Goal: Find specific page/section: Find specific page/section

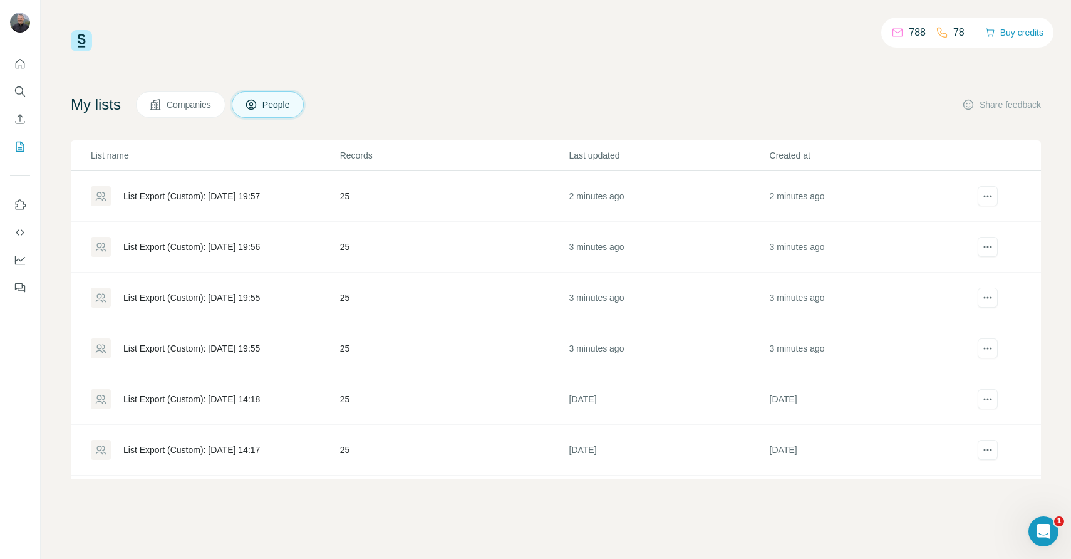
click at [249, 199] on div "List Export (Custom): [DATE] 19:57" at bounding box center [191, 196] width 137 height 13
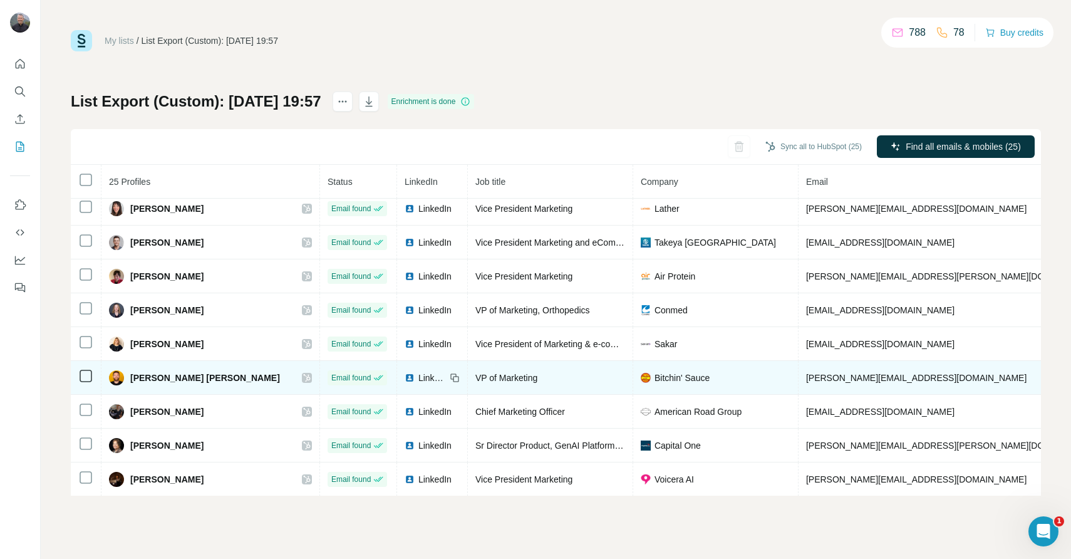
scroll to position [549, 0]
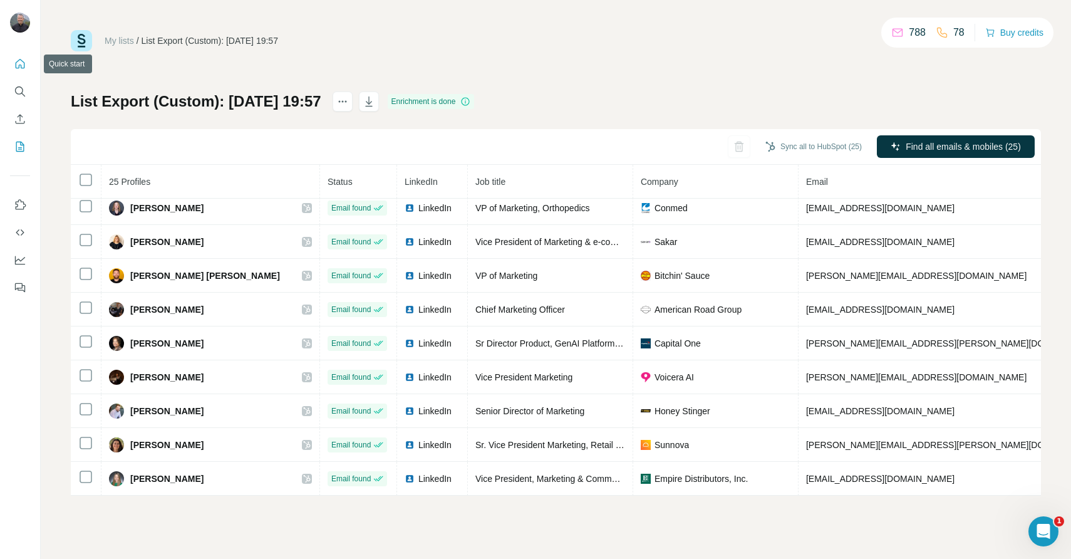
click at [19, 64] on icon "Quick start" at bounding box center [20, 64] width 13 height 13
